Goal: Information Seeking & Learning: Learn about a topic

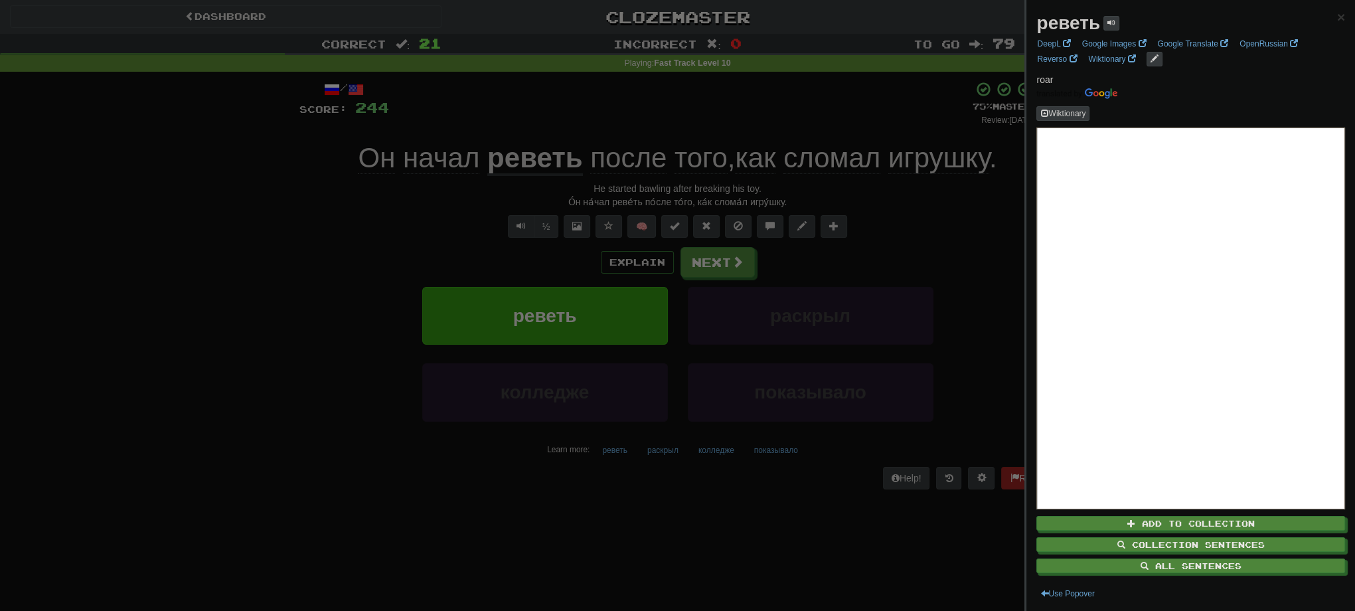
click at [165, 192] on div at bounding box center [677, 305] width 1355 height 611
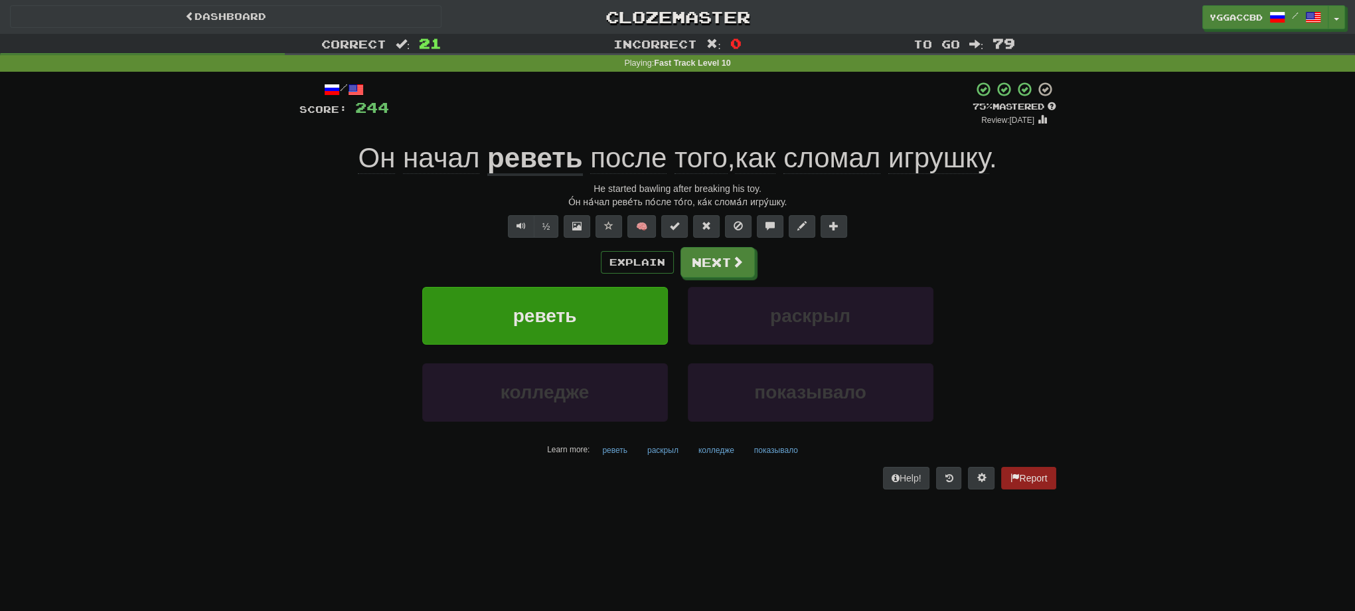
click at [1184, 185] on div "Correct : 21 Incorrect : 0 To go : 79 Playing : Fast Track Level 10 / Score: 24…" at bounding box center [677, 271] width 1355 height 474
click at [722, 271] on button "Next" at bounding box center [718, 263] width 74 height 31
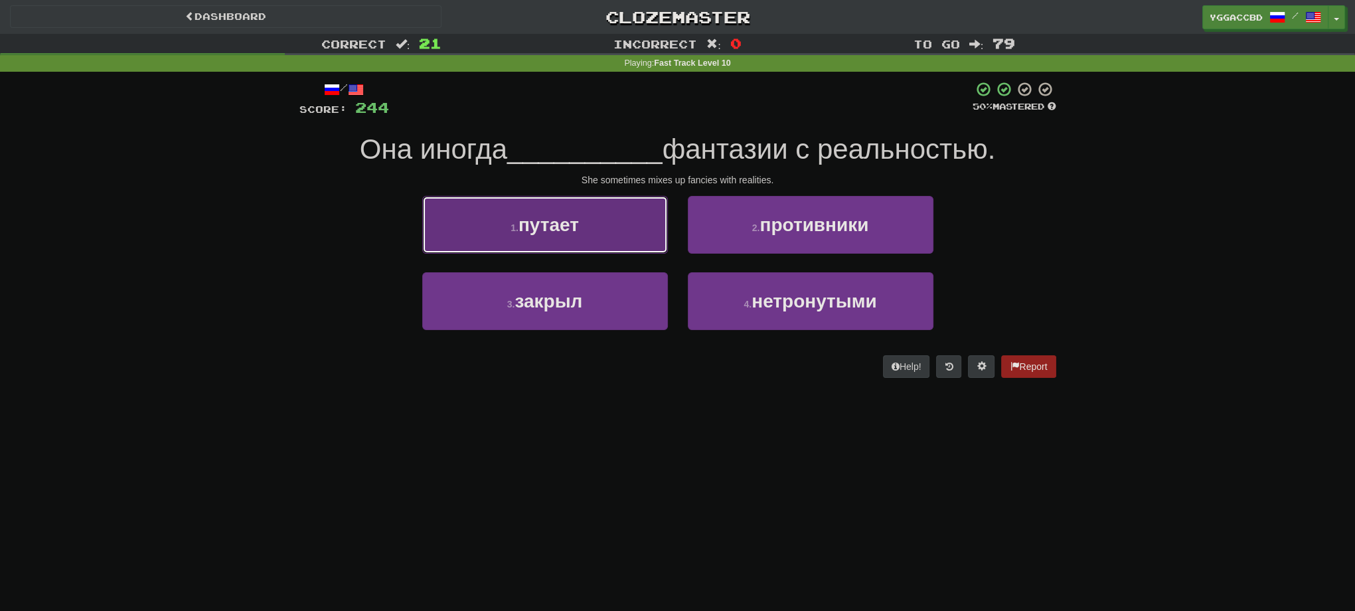
click at [627, 239] on button "1 . путает" at bounding box center [545, 225] width 246 height 58
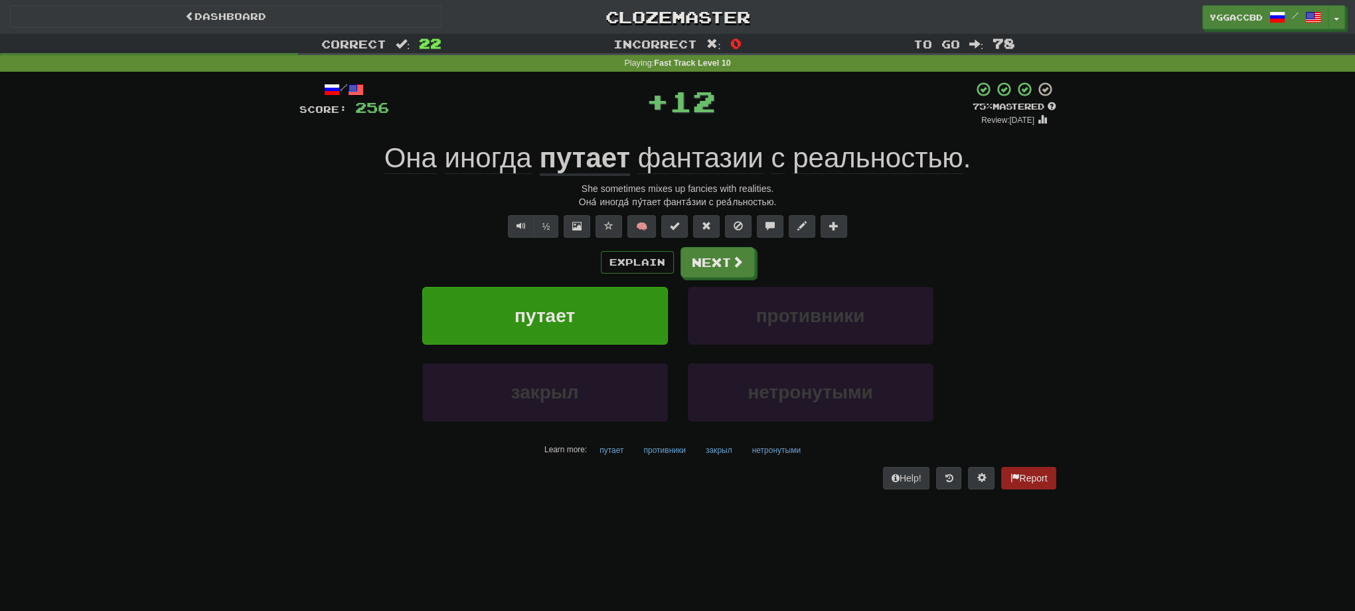
click at [568, 161] on u "путает" at bounding box center [585, 159] width 91 height 34
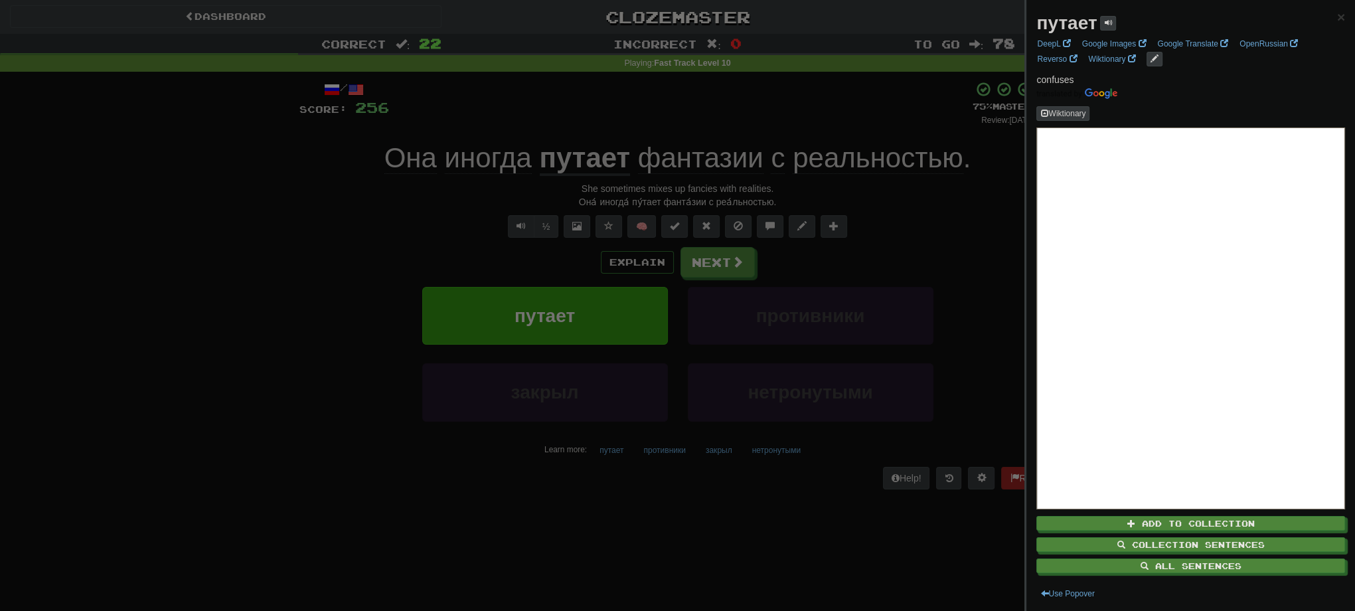
click at [720, 258] on div at bounding box center [677, 305] width 1355 height 611
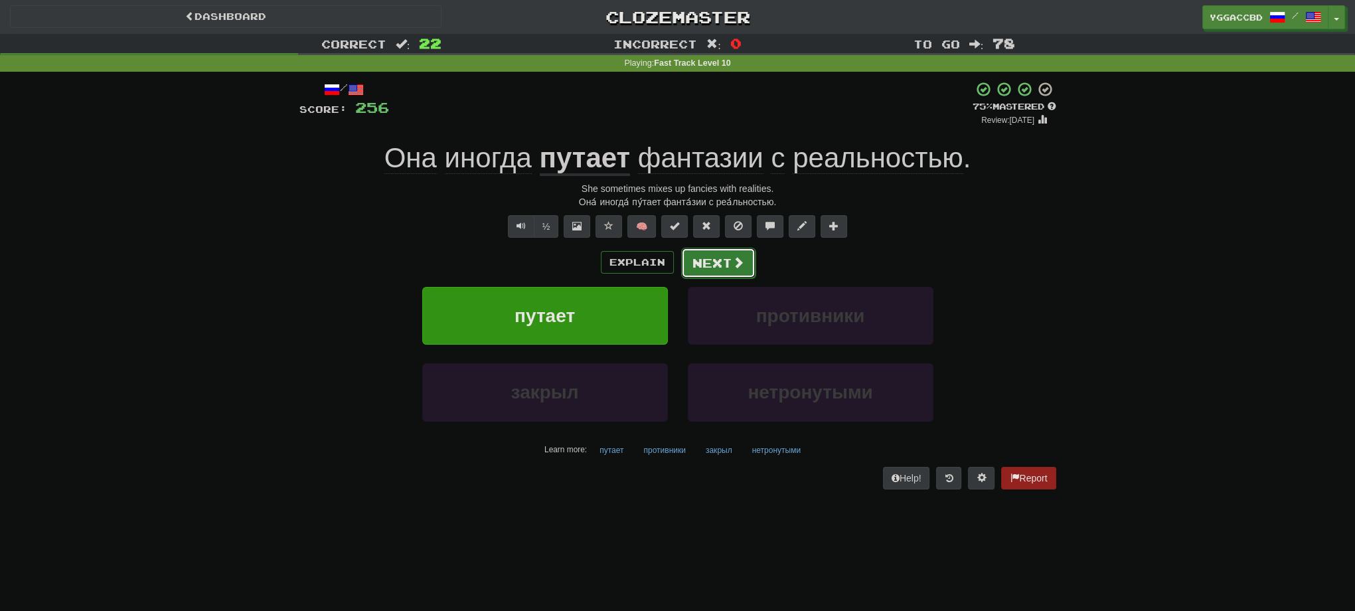
click at [718, 258] on button "Next" at bounding box center [718, 263] width 74 height 31
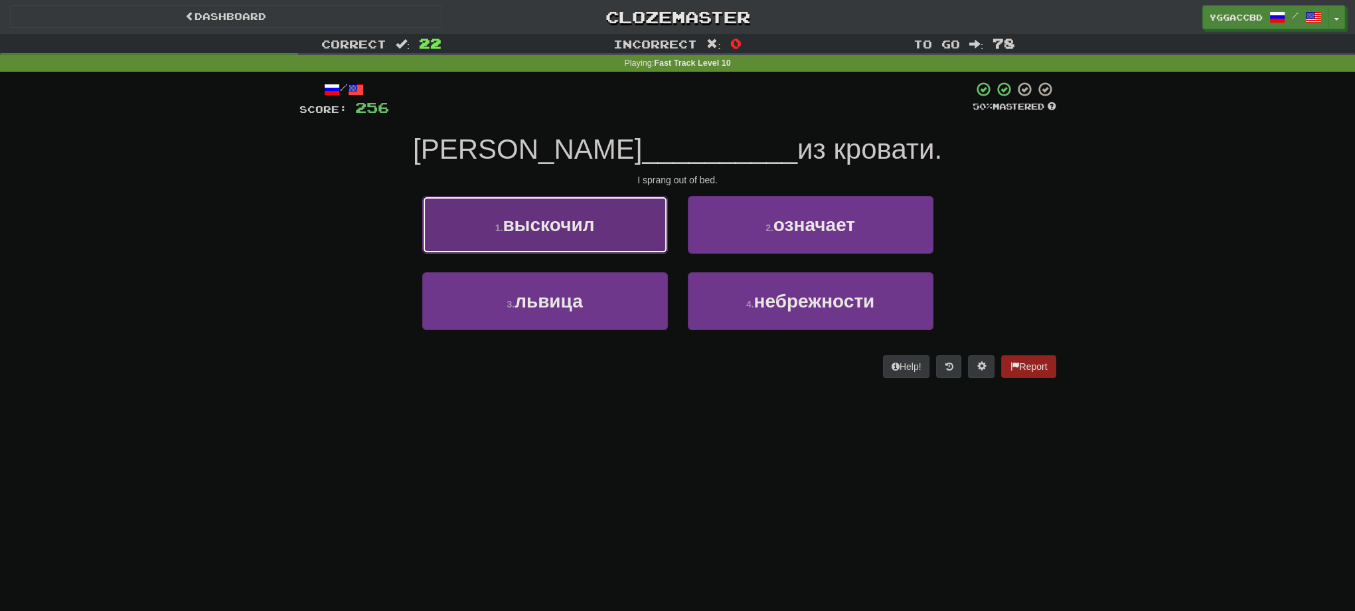
click at [616, 244] on button "1 . выскочил" at bounding box center [545, 225] width 246 height 58
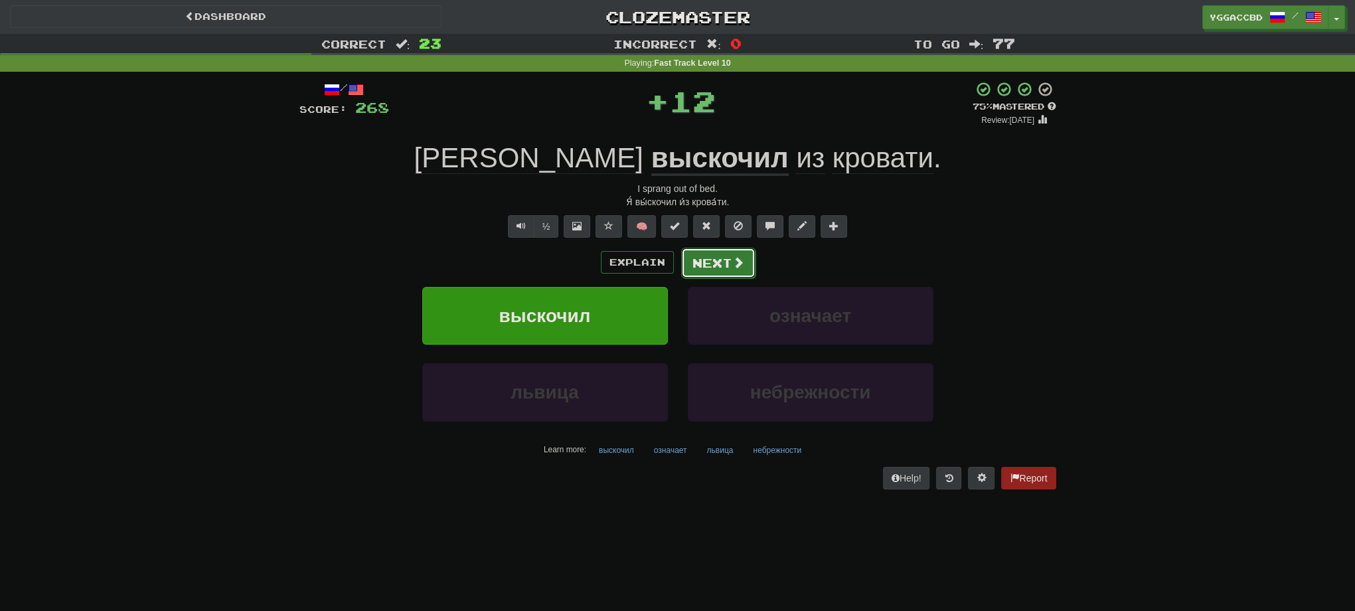
click at [733, 268] on span at bounding box center [738, 262] width 12 height 12
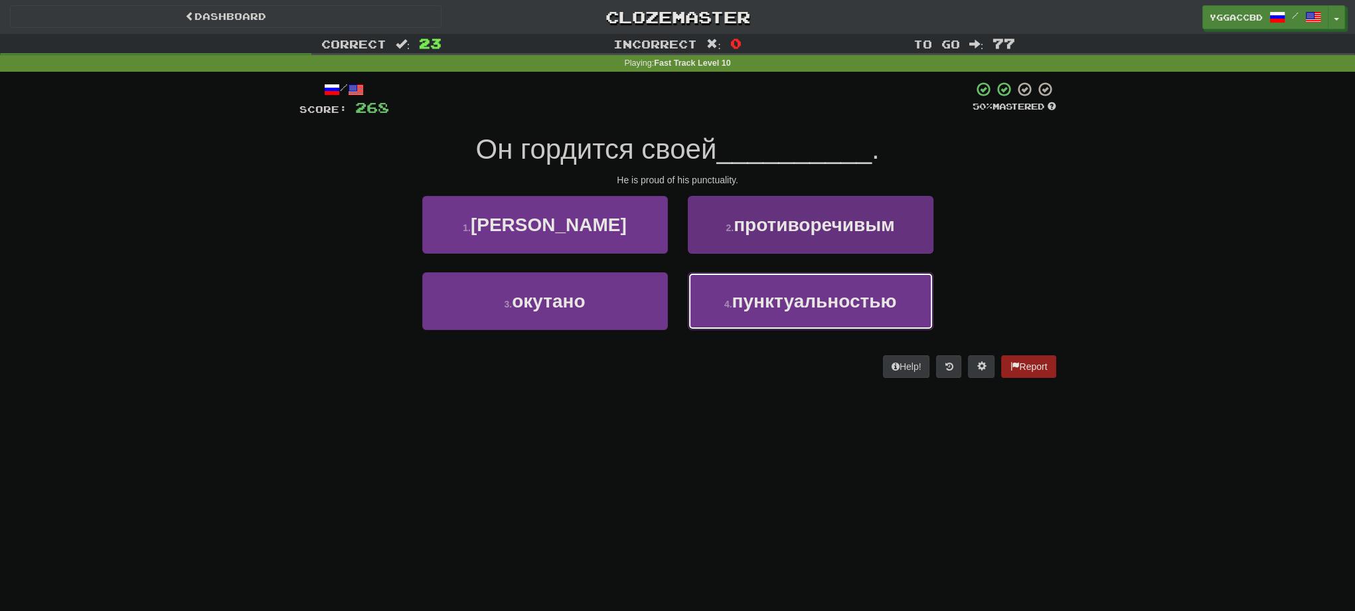
click at [872, 304] on span "пунктуальностью" at bounding box center [814, 301] width 165 height 21
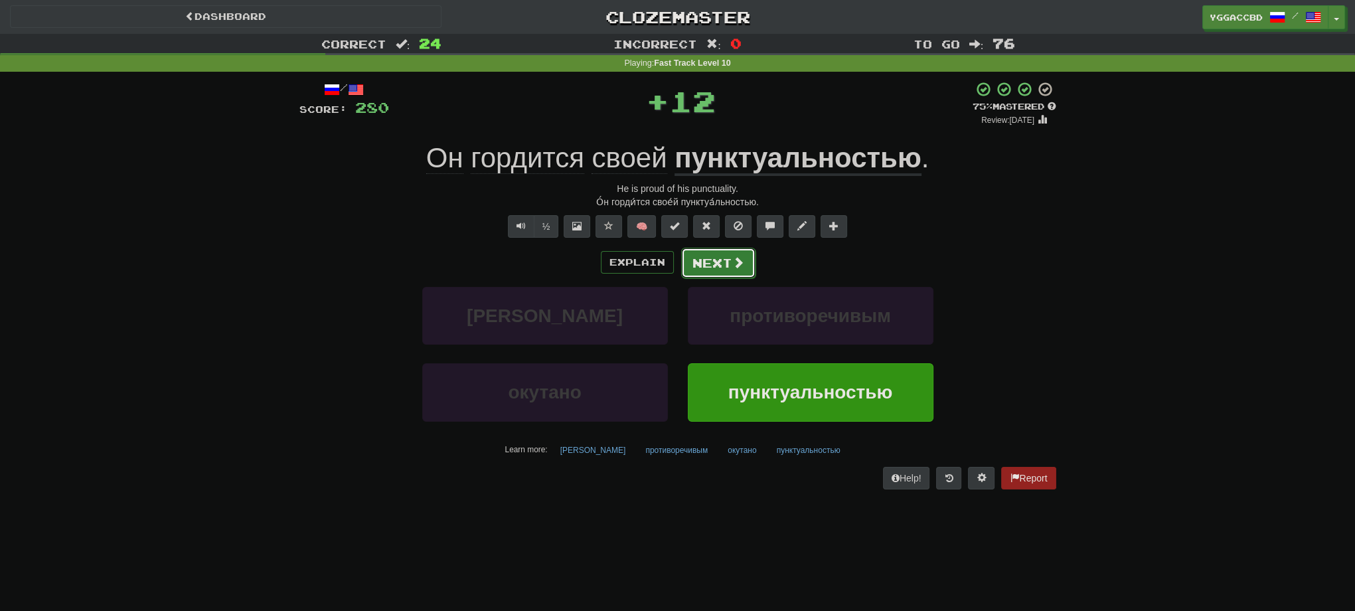
click at [722, 260] on button "Next" at bounding box center [718, 263] width 74 height 31
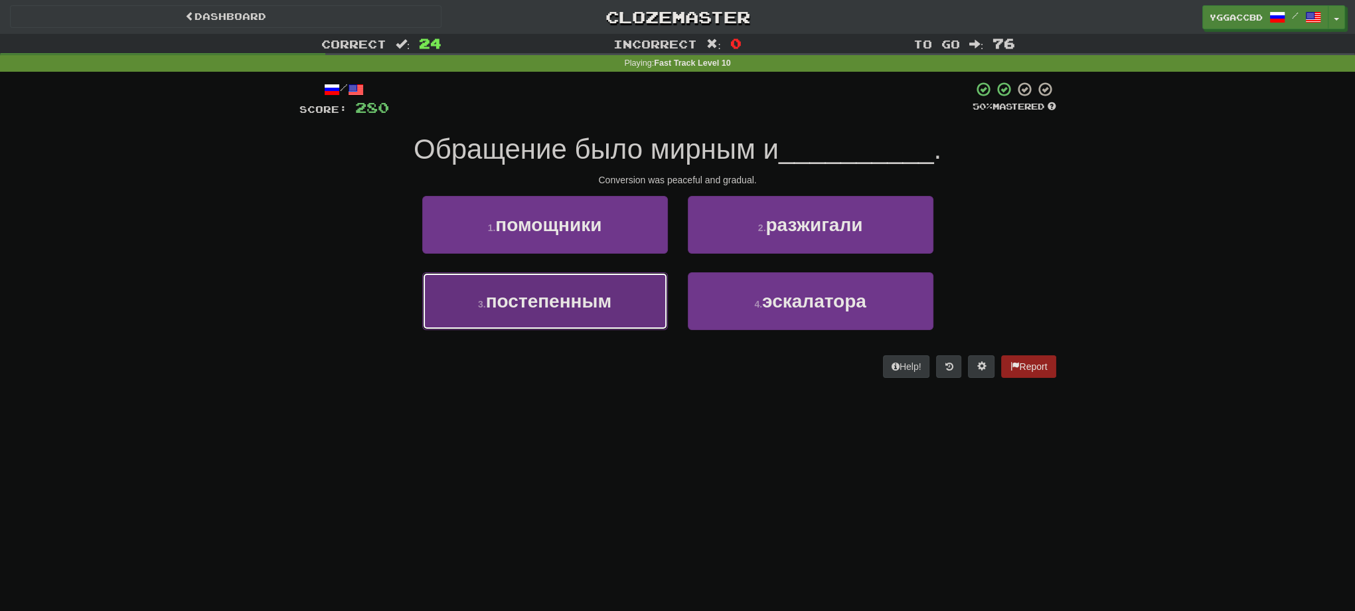
click at [603, 295] on span "постепенным" at bounding box center [548, 301] width 125 height 21
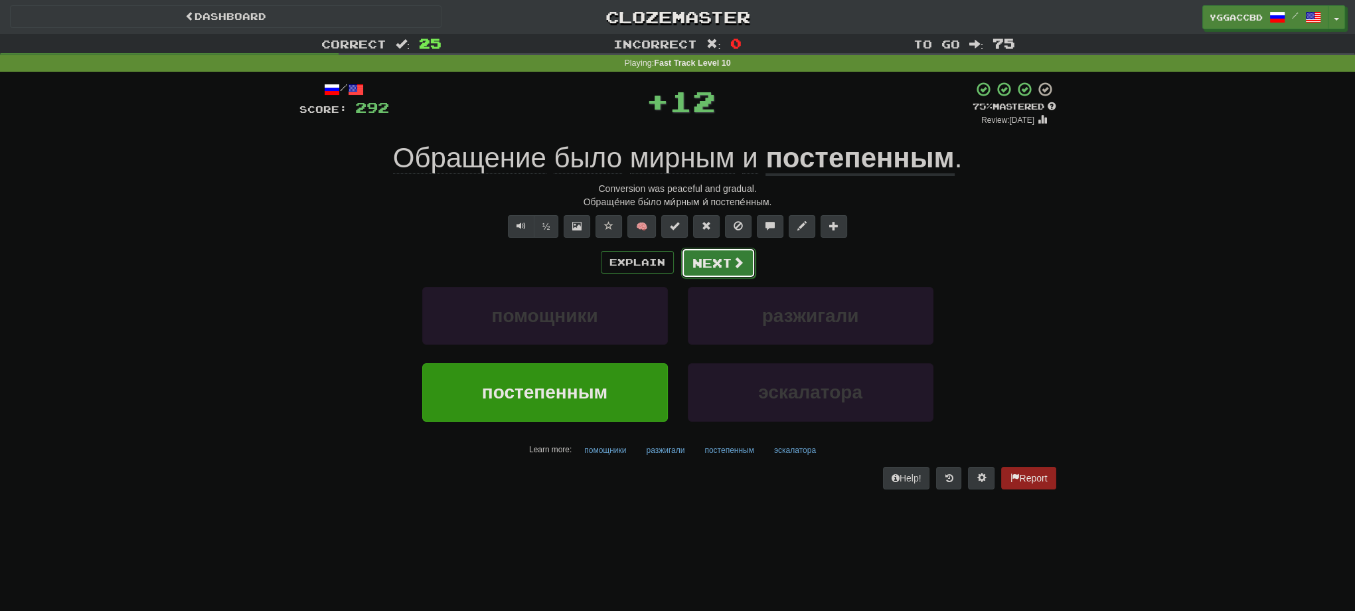
click at [711, 255] on button "Next" at bounding box center [718, 263] width 74 height 31
